Goal: Transaction & Acquisition: Purchase product/service

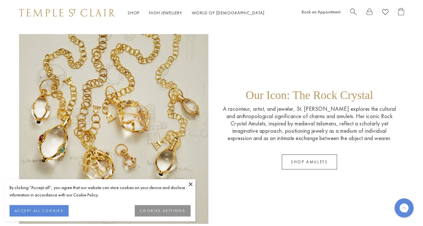
scroll to position [893, 0]
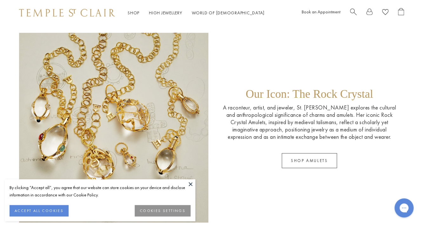
click at [26, 209] on button "ACCEPT ALL COOKIES" at bounding box center [39, 210] width 59 height 11
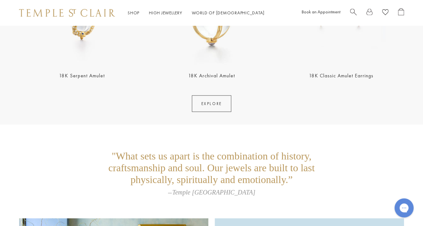
scroll to position [1225, 0]
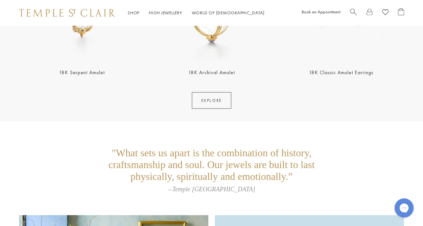
click at [210, 102] on link "EXPLORE" at bounding box center [211, 100] width 39 height 17
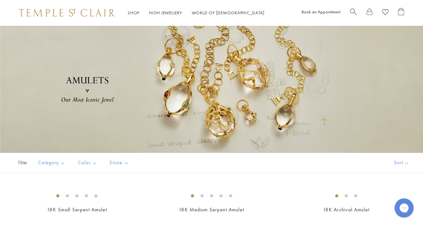
click at [352, 11] on span "Search" at bounding box center [353, 11] width 7 height 7
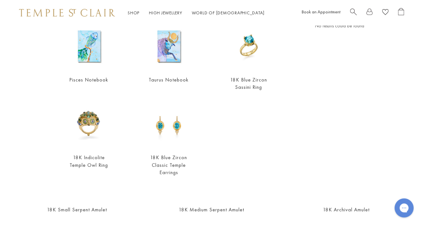
scroll to position [77, 0]
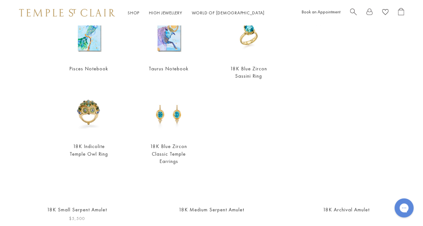
type input "*********"
click at [0, 0] on img at bounding box center [0, 0] width 0 height 0
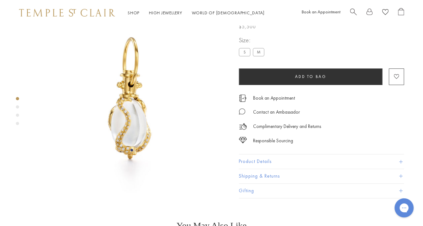
scroll to position [25, 0]
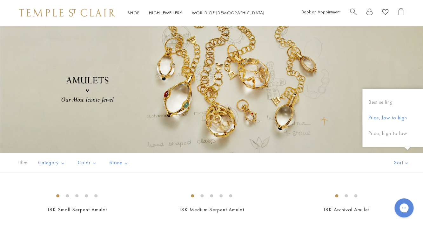
click at [379, 117] on button "Price, low to high" at bounding box center [392, 118] width 61 height 16
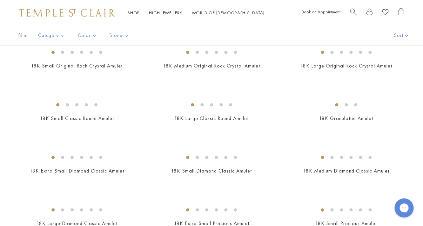
scroll to position [191, 0]
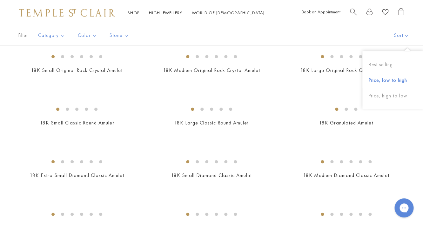
click at [378, 81] on button "Price, low to high" at bounding box center [392, 80] width 61 height 16
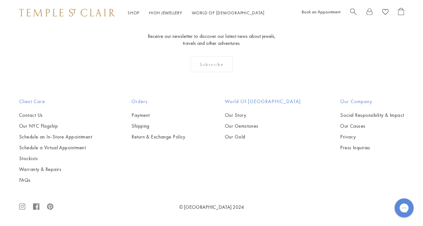
scroll to position [2123, 0]
click at [0, 0] on img at bounding box center [0, 0] width 0 height 0
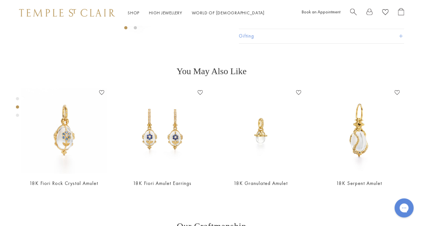
scroll to position [190, 0]
click at [17, 116] on div "Product gallery navigation" at bounding box center [17, 114] width 3 height 3
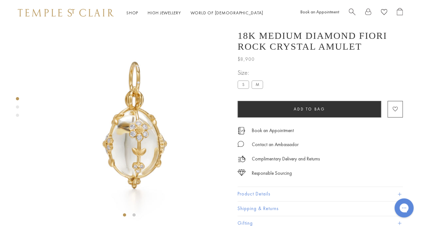
scroll to position [0, 1]
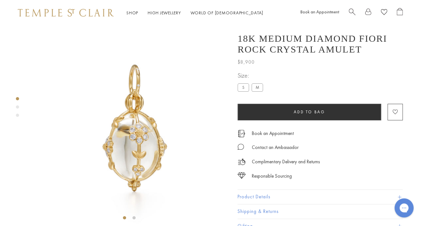
scroll to position [190, 0]
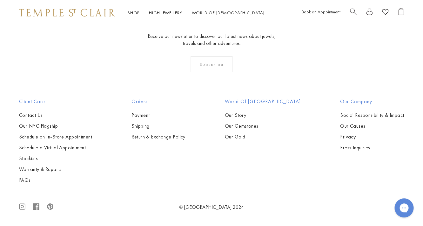
scroll to position [3612, 0]
click at [48, 24] on button "Pendants" at bounding box center [67, 20] width 59 height 7
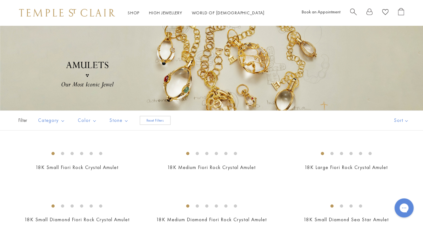
scroll to position [41, 0]
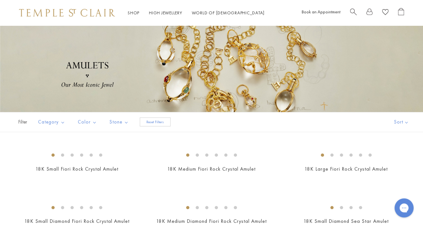
click at [149, 123] on button "Reset Filters" at bounding box center [155, 121] width 31 height 9
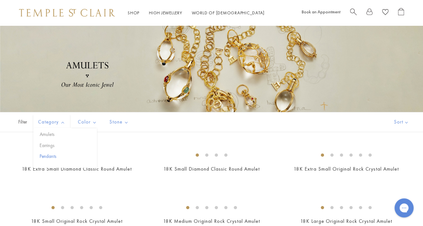
click at [46, 155] on button "Pendants" at bounding box center [67, 155] width 59 height 7
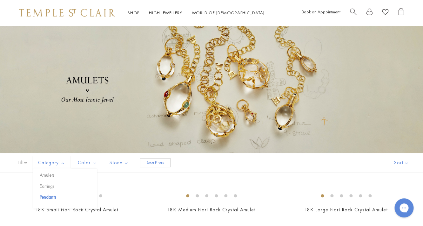
click at [22, 163] on span "Filter" at bounding box center [16, 162] width 32 height 19
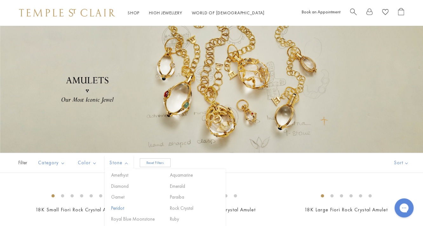
click at [111, 206] on button "Peridot" at bounding box center [137, 207] width 54 height 7
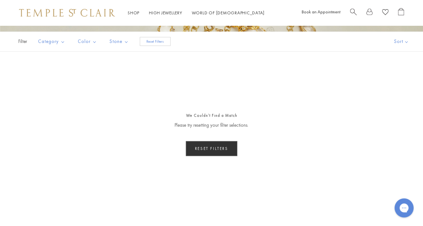
scroll to position [87, 0]
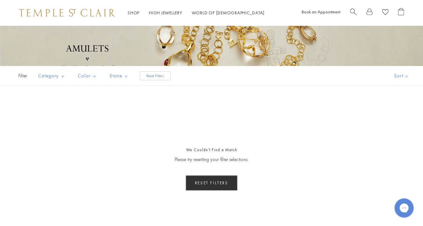
click at [215, 183] on button "Reset Filters" at bounding box center [212, 182] width 52 height 15
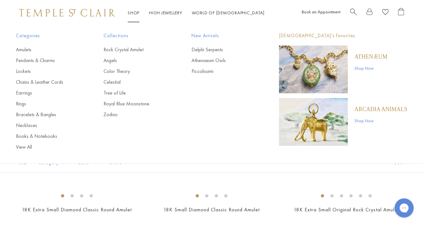
click at [132, 15] on link "Shop Shop" at bounding box center [134, 13] width 12 height 6
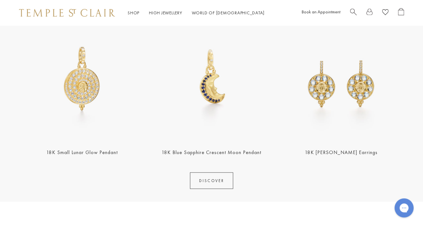
scroll to position [238, 0]
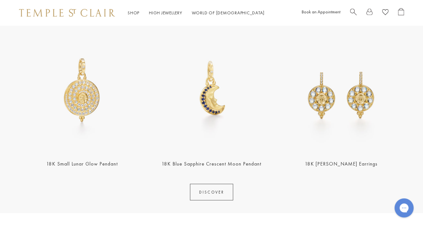
click at [212, 196] on link "DISCOVER" at bounding box center [211, 191] width 43 height 17
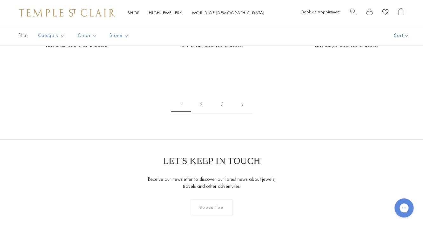
scroll to position [1008, 0]
